Goal: Transaction & Acquisition: Obtain resource

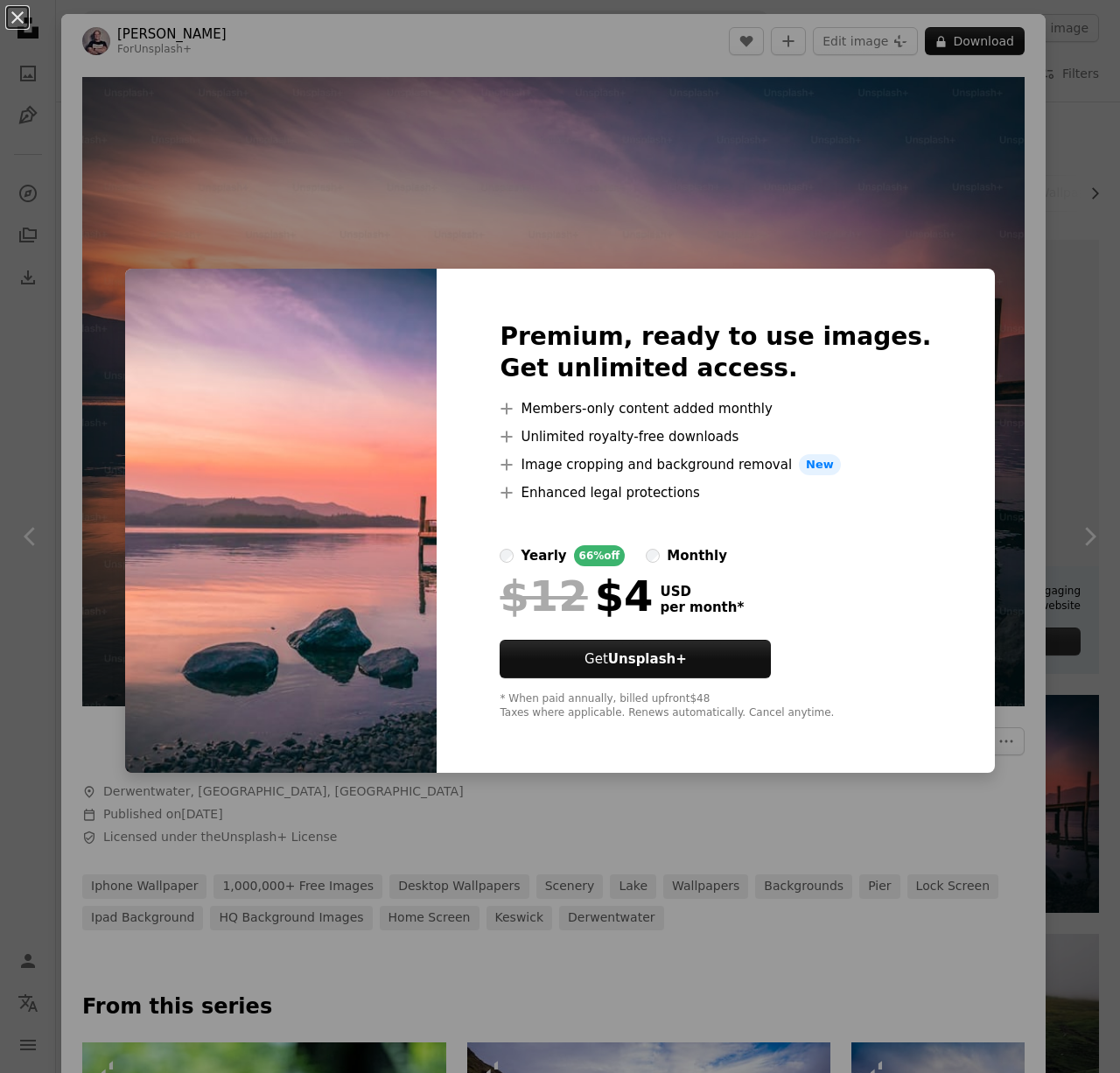
scroll to position [0, 385]
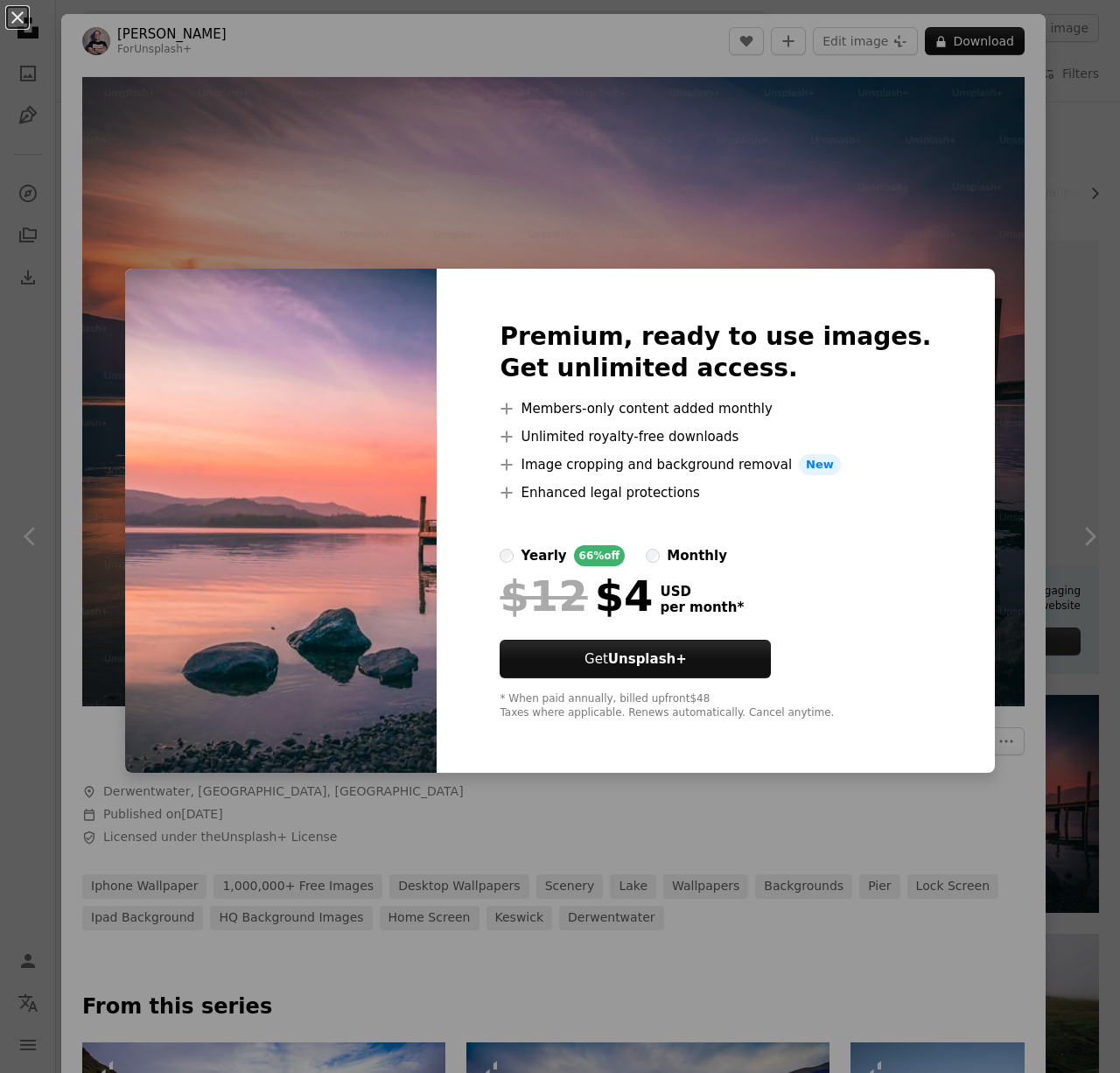
drag, startPoint x: 18, startPoint y: 17, endPoint x: 43, endPoint y: 1, distance: 29.7
click at [18, 17] on button "An X shape" at bounding box center [17, 17] width 21 height 21
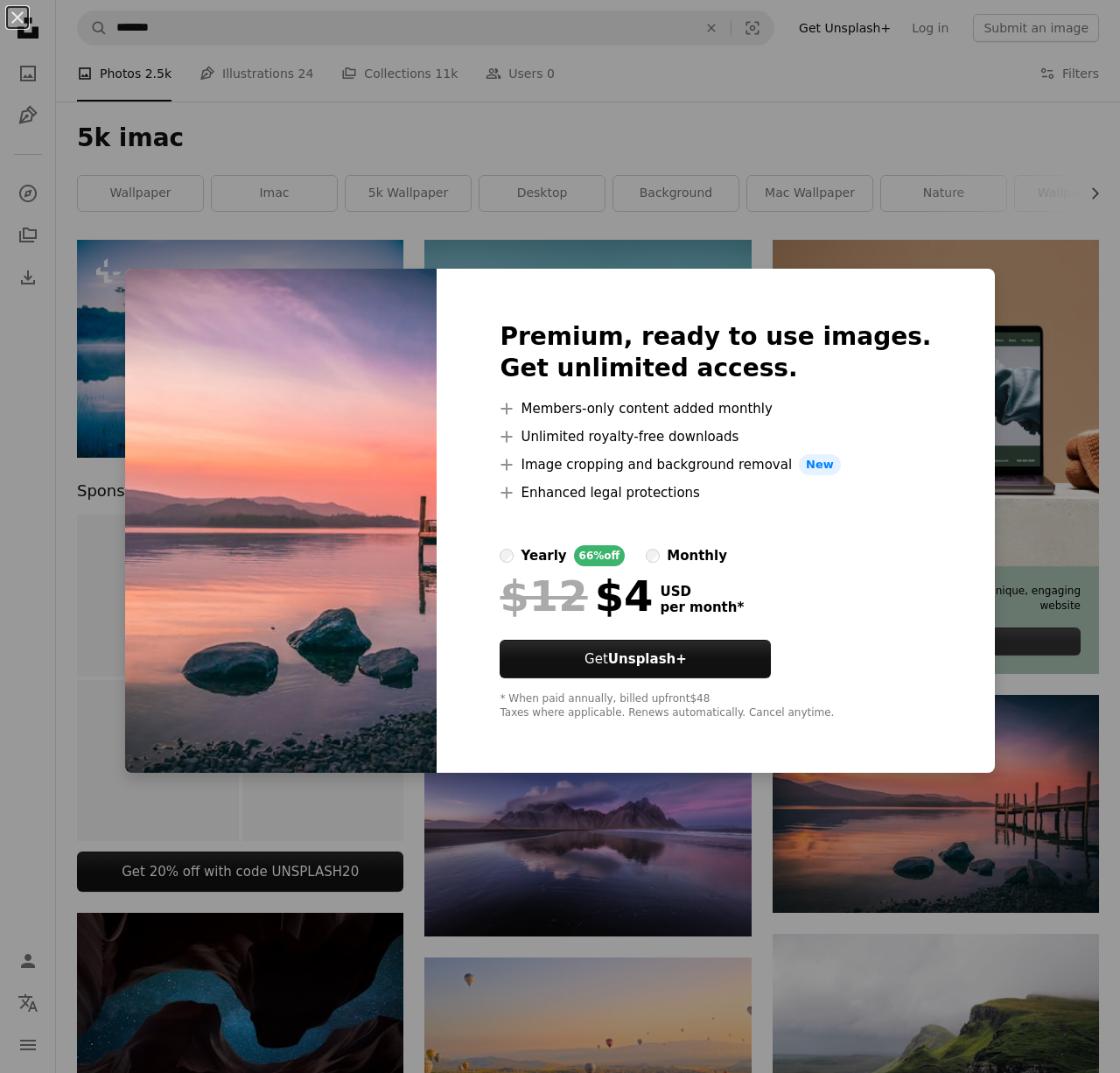
click at [380, 418] on img at bounding box center [281, 520] width 312 height 504
click at [498, 841] on div "An X shape Premium, ready to use images. Get unlimited access. A plus sign Memb…" at bounding box center [560, 536] width 1120 height 1073
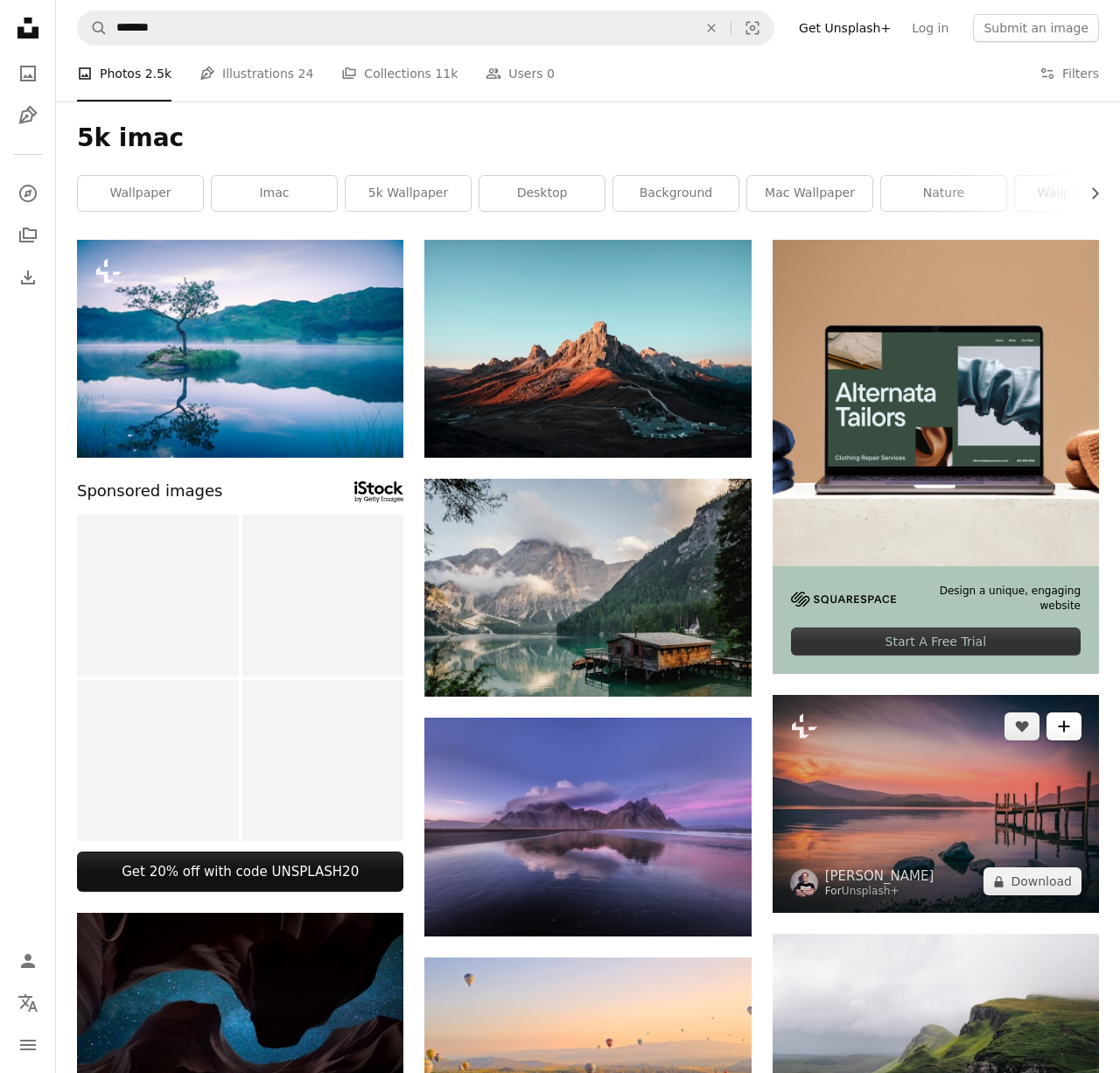
click at [1071, 741] on button "A plus sign" at bounding box center [1064, 726] width 35 height 28
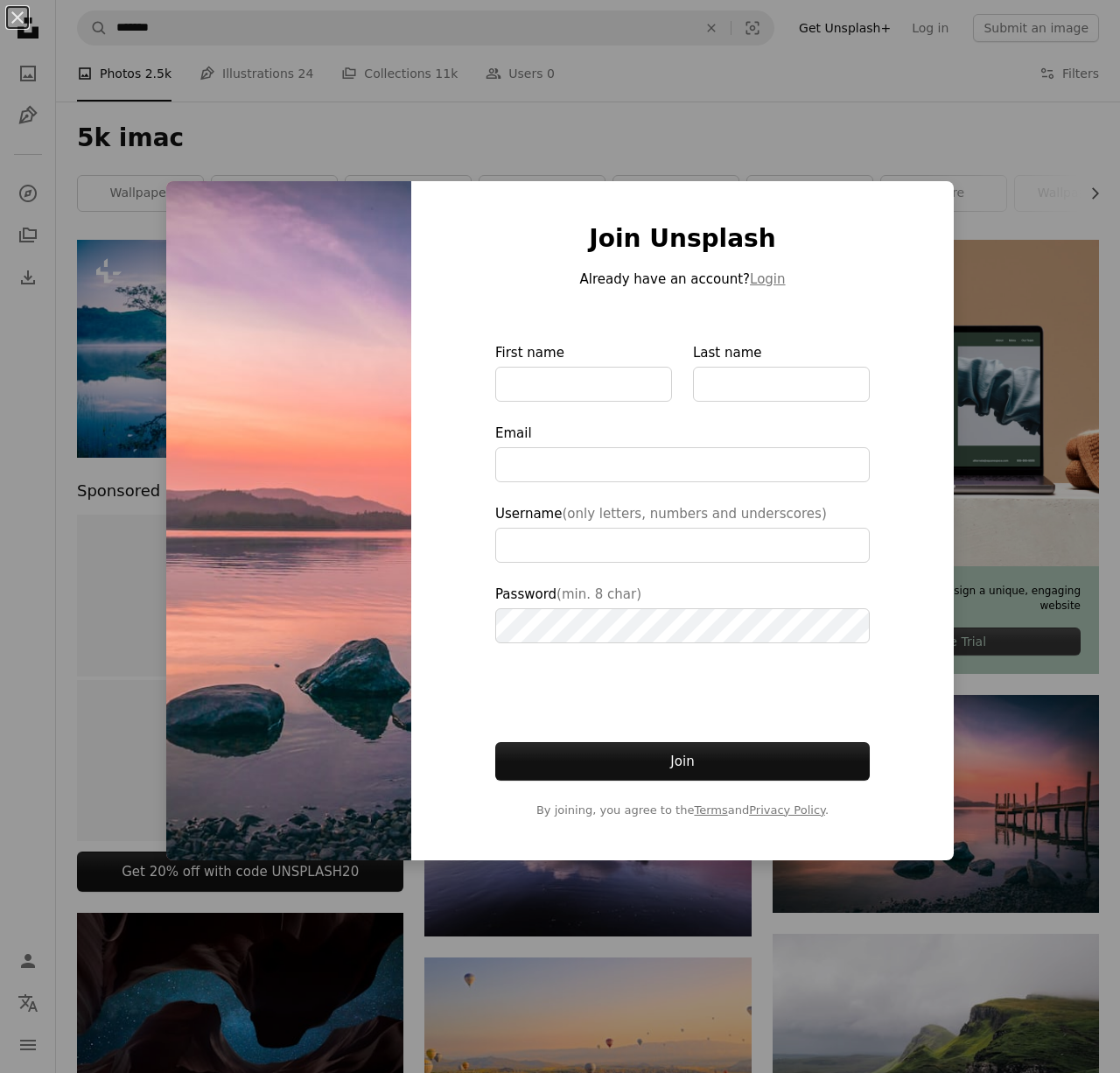
type input "**********"
